Goal: Task Accomplishment & Management: Use online tool/utility

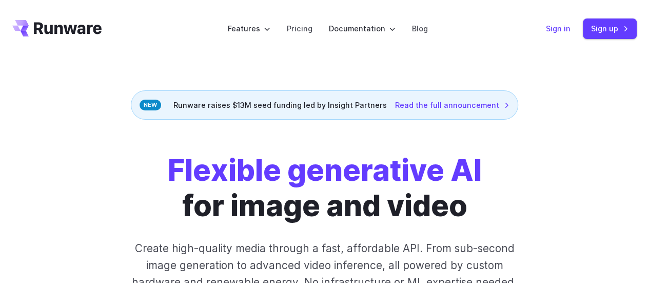
click at [567, 27] on link "Sign in" at bounding box center [558, 29] width 25 height 12
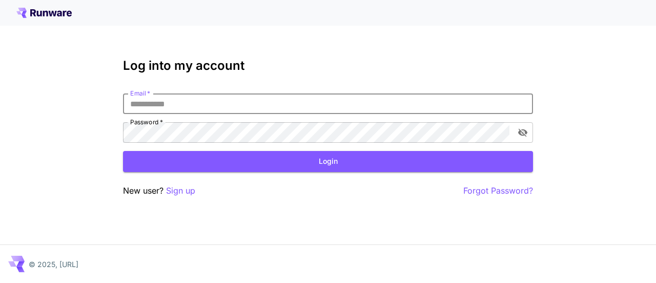
click at [235, 108] on input "Email   *" at bounding box center [328, 103] width 410 height 21
type input "**********"
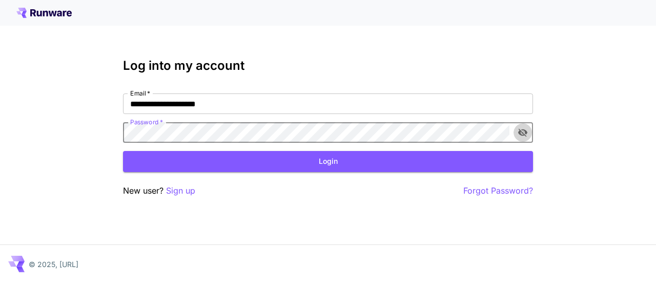
click at [524, 125] on button "toggle password visibility" at bounding box center [523, 132] width 18 height 18
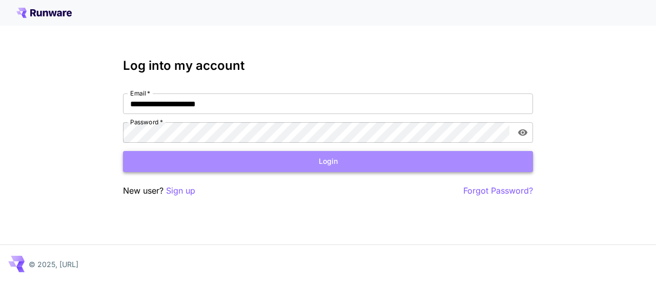
click at [261, 159] on button "Login" at bounding box center [328, 161] width 410 height 21
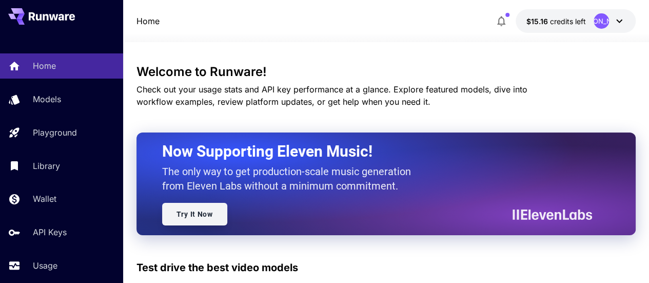
click at [200, 210] on link "Try It Now" at bounding box center [194, 214] width 65 height 23
